Goal: Task Accomplishment & Management: Manage account settings

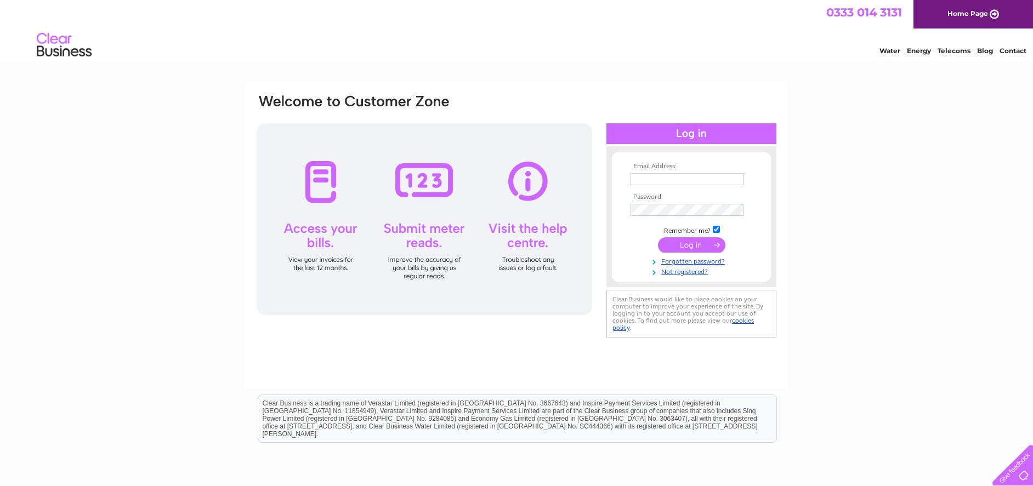
type input "gspicken49@hotmail.com"
click at [695, 246] on input "submit" at bounding box center [691, 244] width 67 height 15
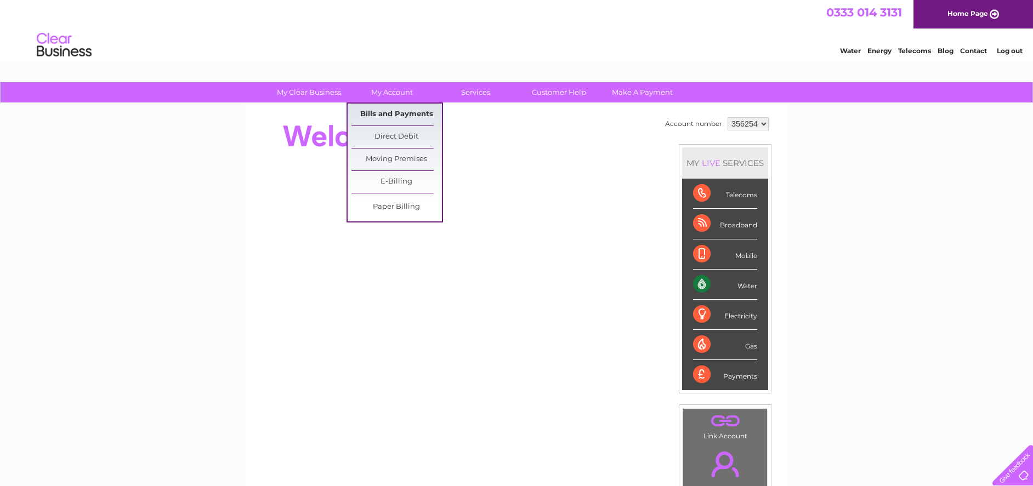
click at [385, 112] on link "Bills and Payments" at bounding box center [396, 115] width 90 height 22
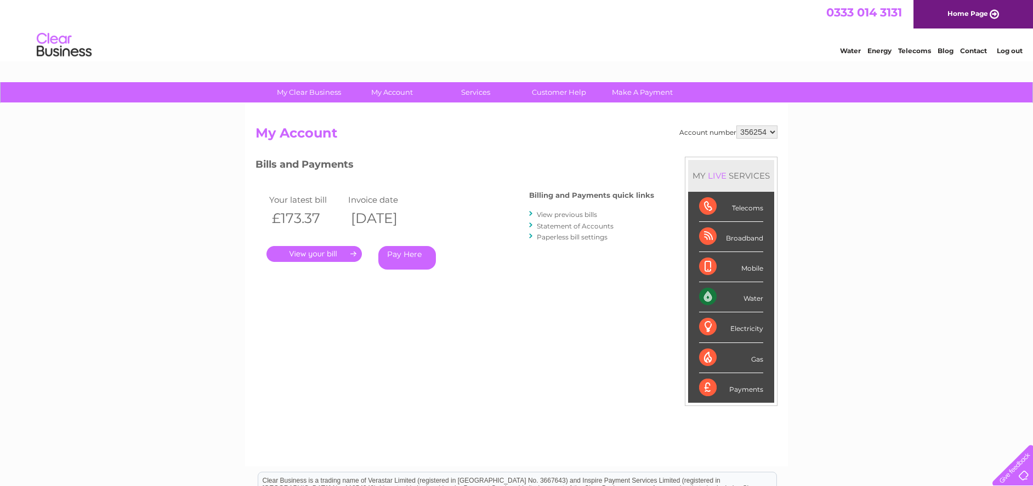
click at [321, 254] on link "." at bounding box center [313, 254] width 95 height 16
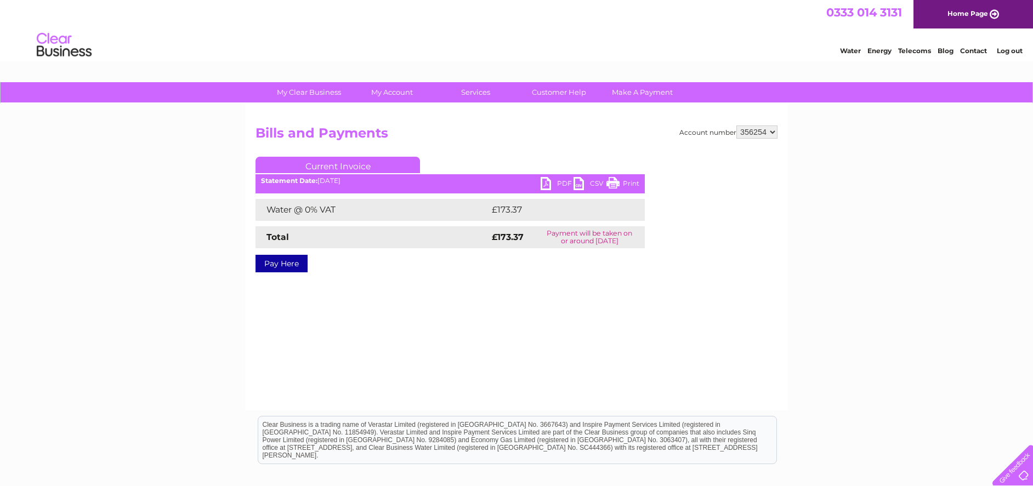
click at [549, 181] on link "PDF" at bounding box center [557, 185] width 33 height 16
